Goal: Task Accomplishment & Management: Use online tool/utility

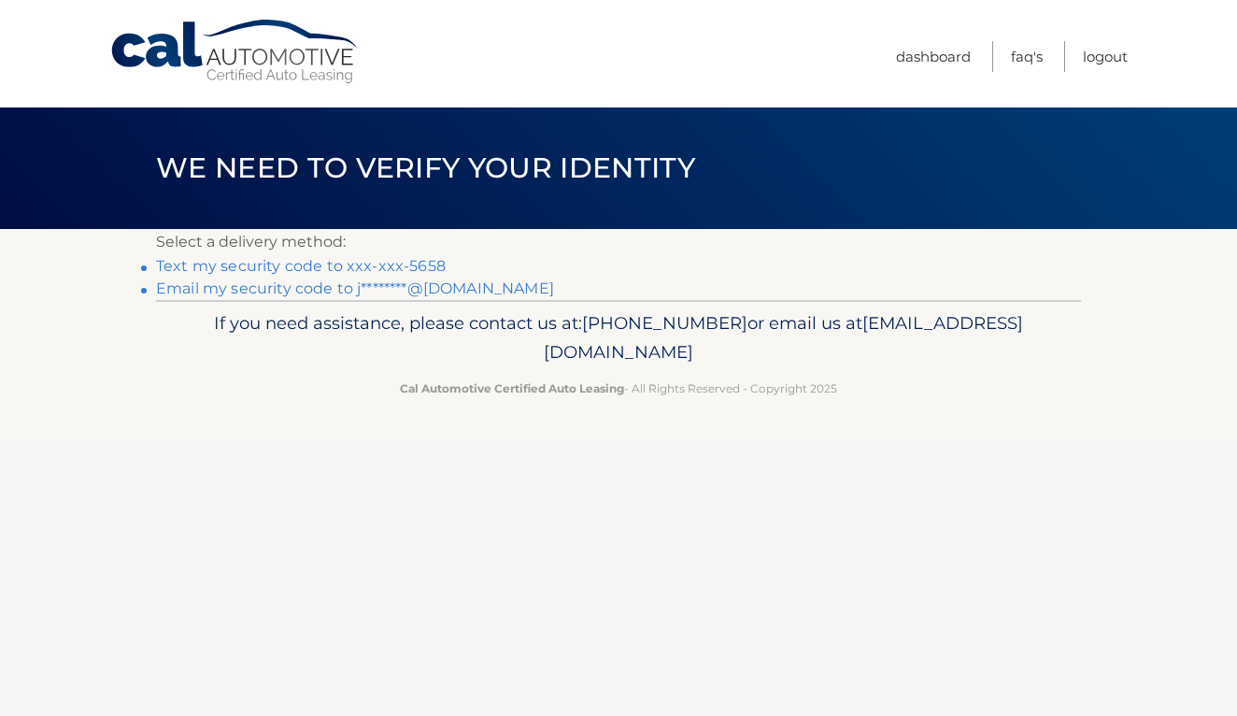
click at [313, 268] on link "Text my security code to xxx-xxx-5658" at bounding box center [301, 266] width 290 height 18
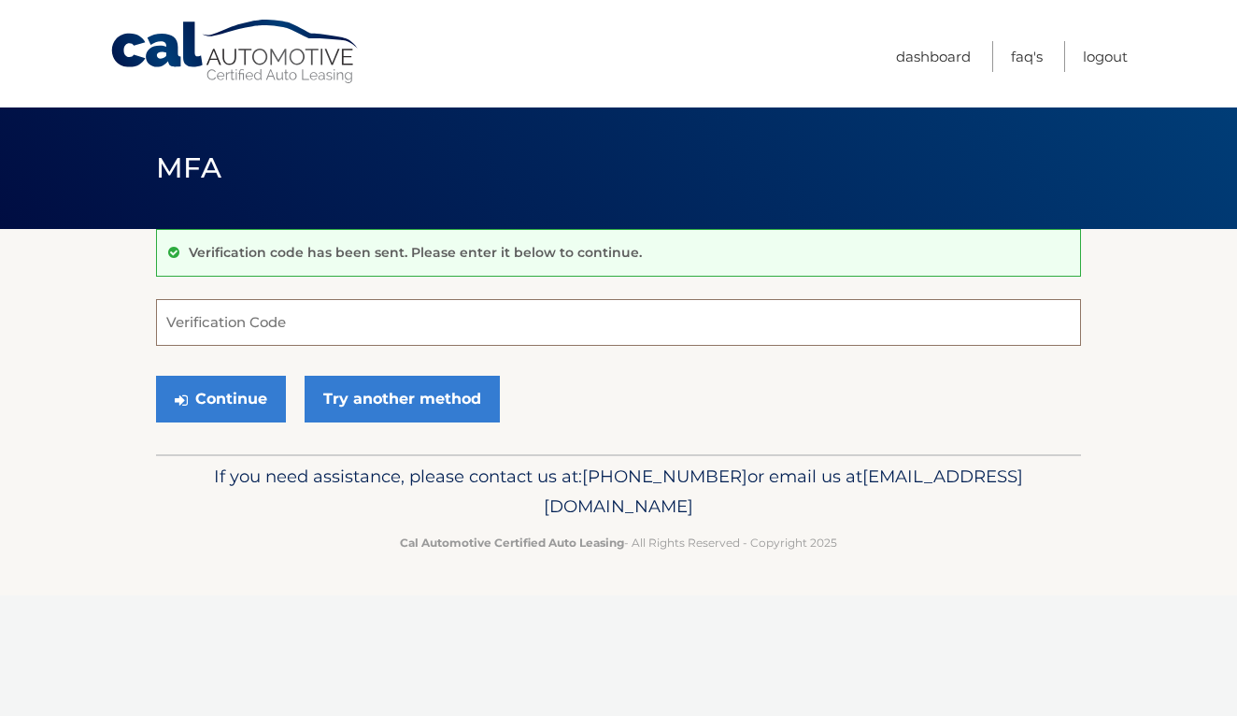
click at [313, 314] on input "Verification Code" at bounding box center [618, 322] width 925 height 47
type input "`"
type input "884919"
click at [238, 397] on button "Continue" at bounding box center [221, 399] width 130 height 47
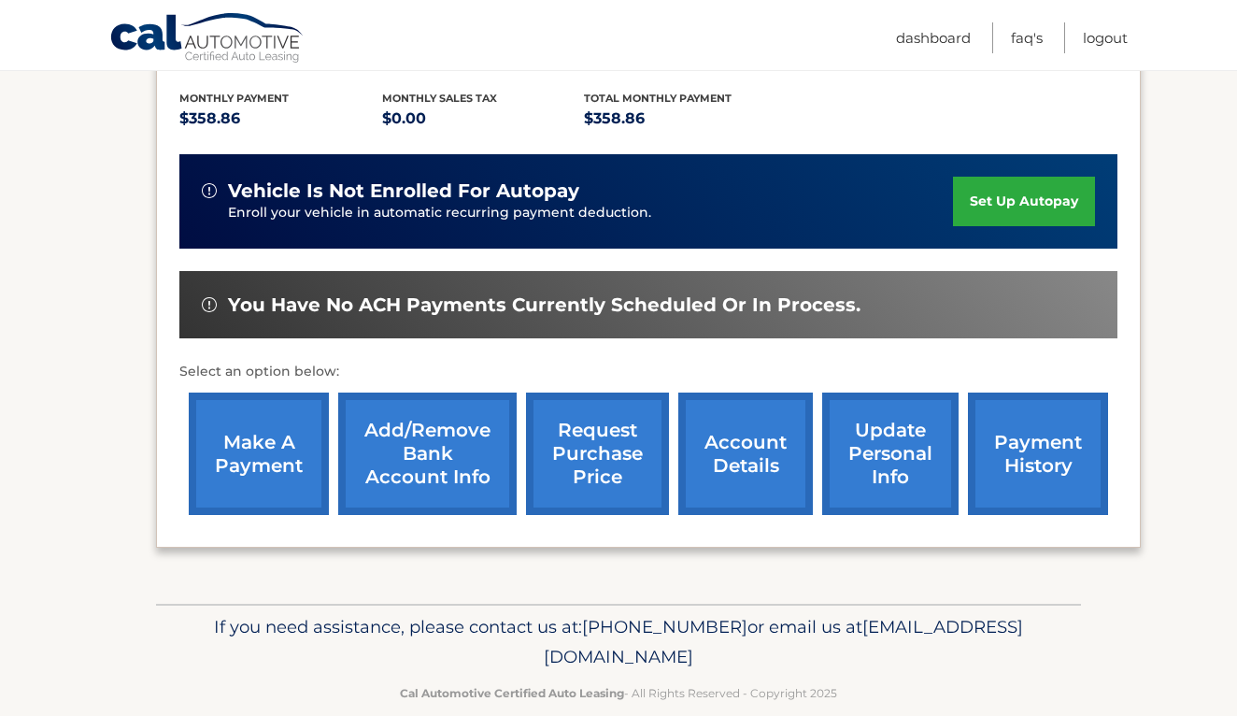
scroll to position [412, 0]
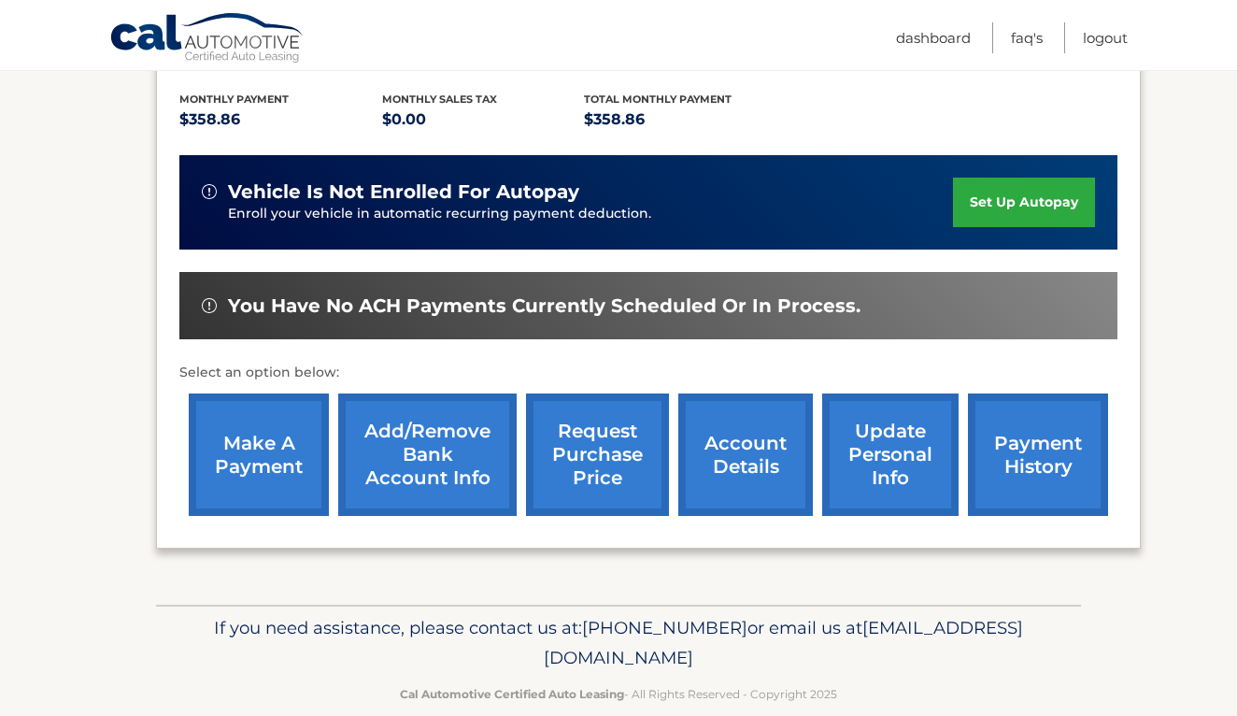
click at [592, 420] on link "request purchase price" at bounding box center [597, 454] width 143 height 122
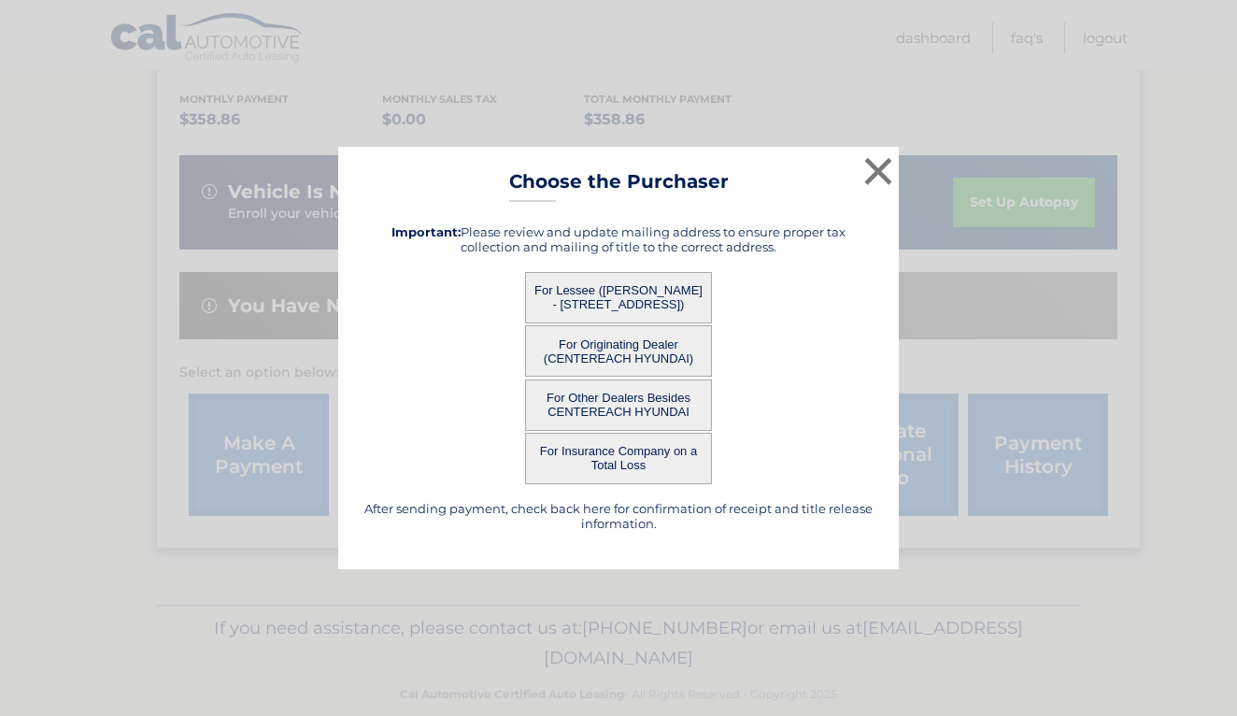
click at [628, 301] on button "For Lessee ([PERSON_NAME] - [STREET_ADDRESS])" at bounding box center [618, 297] width 187 height 51
click at [648, 304] on button "For Lessee ([PERSON_NAME] - [STREET_ADDRESS])" at bounding box center [618, 297] width 187 height 51
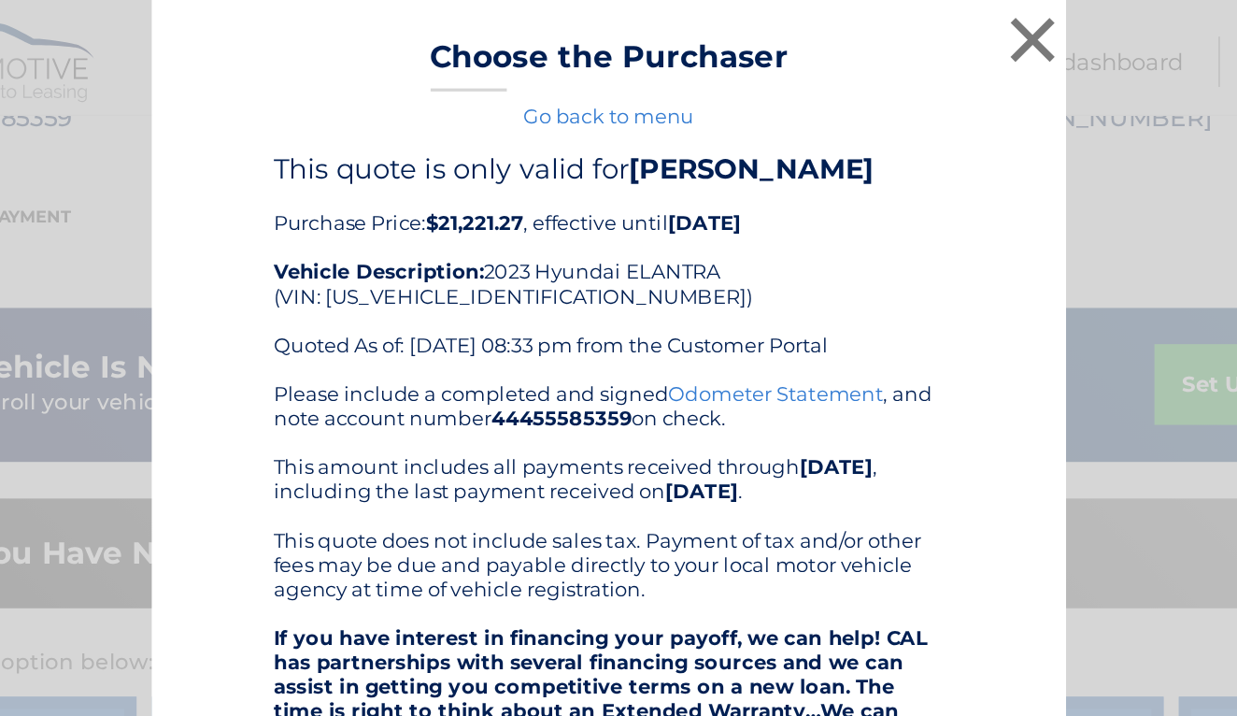
scroll to position [374, 0]
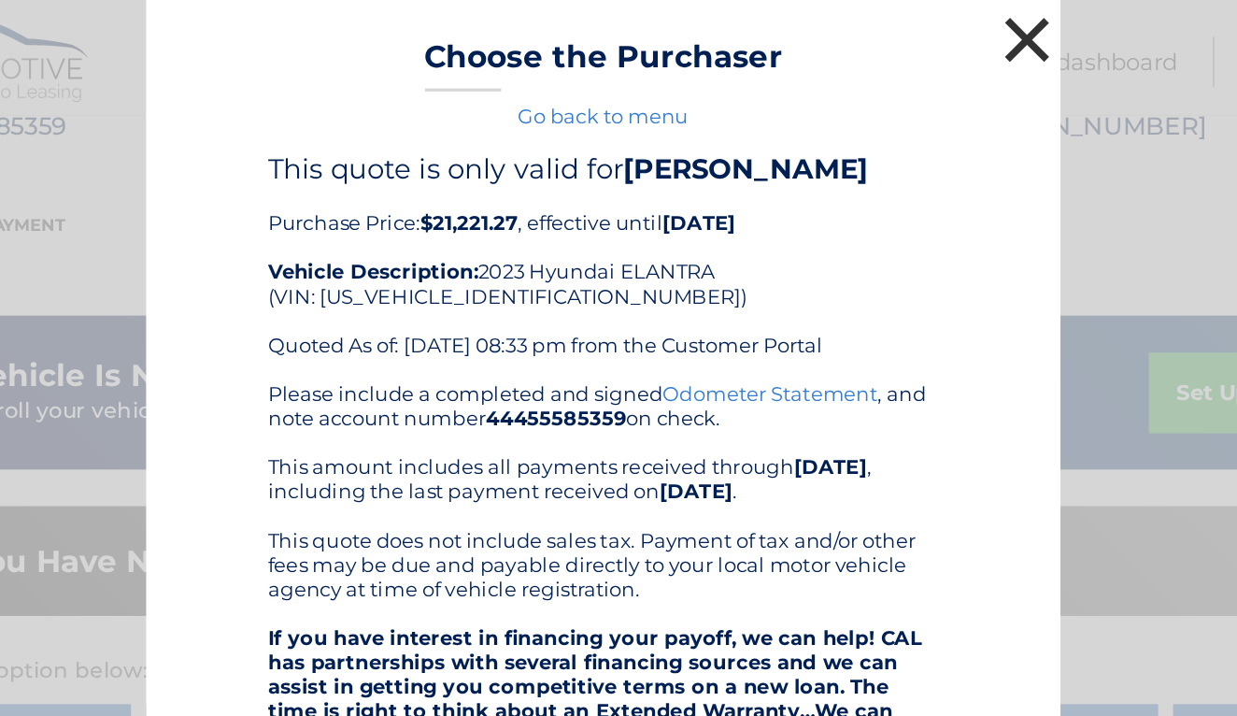
click at [860, 24] on button "×" at bounding box center [878, 24] width 37 height 37
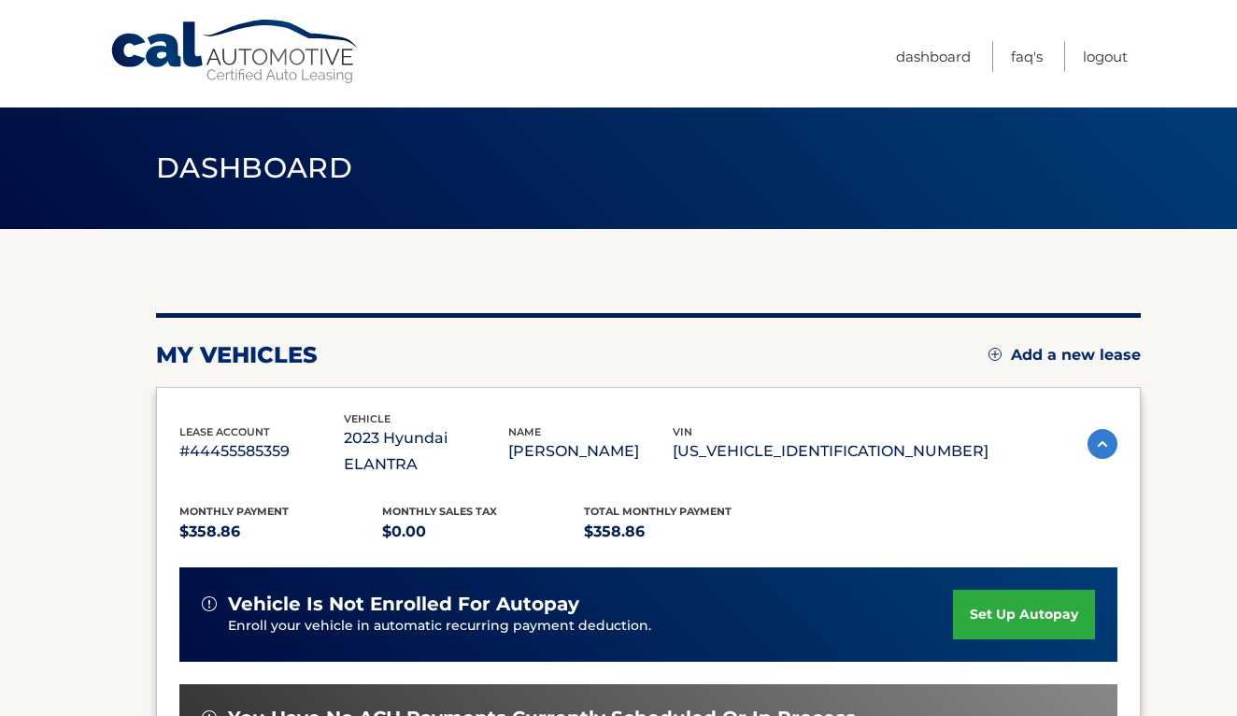
scroll to position [0, 0]
